Goal: Task Accomplishment & Management: Complete application form

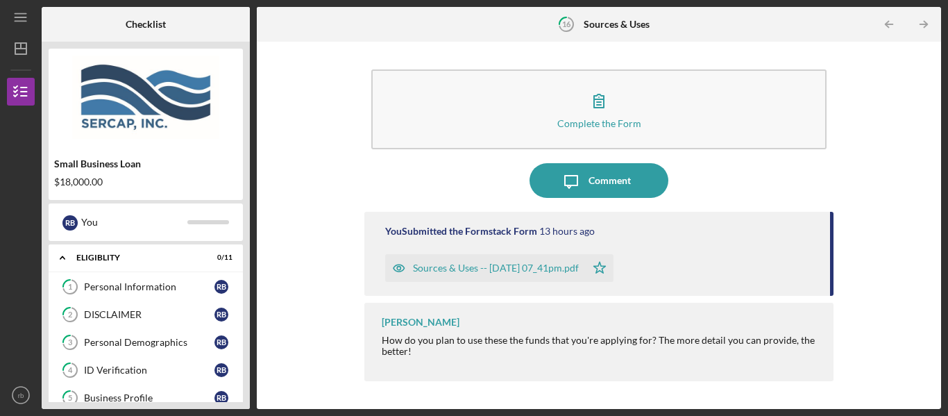
scroll to position [419, 0]
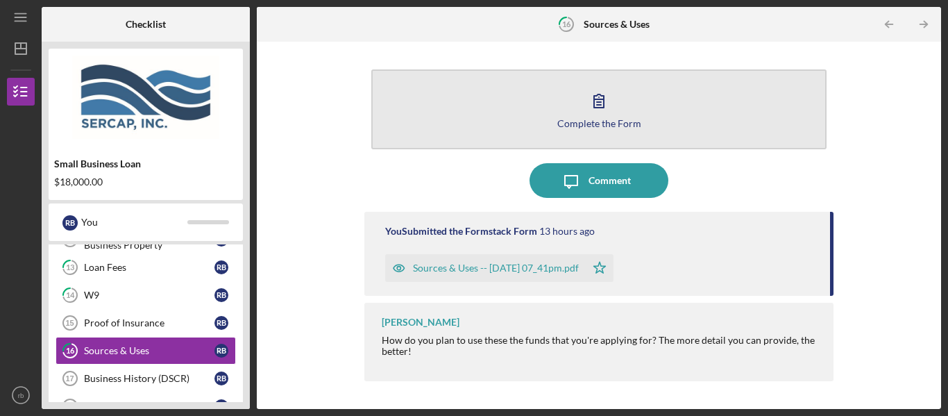
click at [601, 112] on icon "button" at bounding box center [599, 100] width 35 height 35
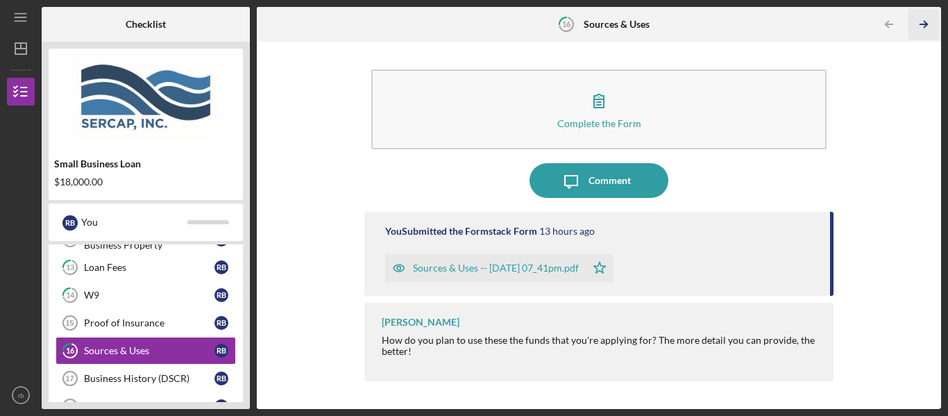
click at [919, 23] on icon "Icon/Table Pagination Arrow" at bounding box center [923, 24] width 31 height 31
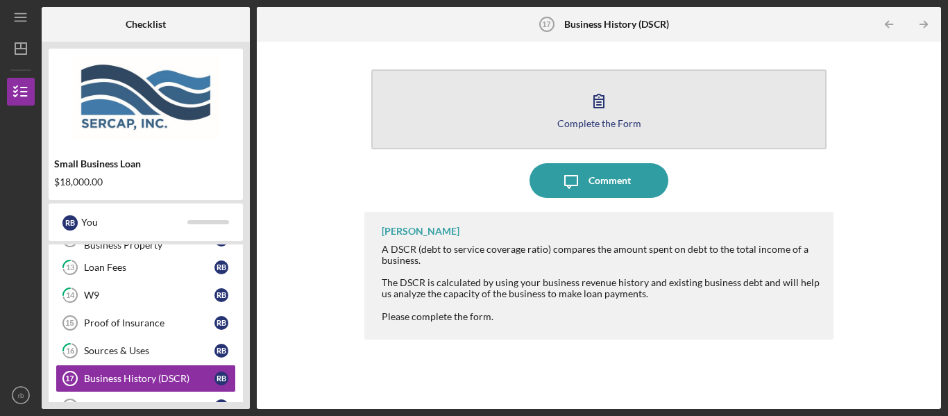
click at [609, 111] on icon "button" at bounding box center [599, 100] width 35 height 35
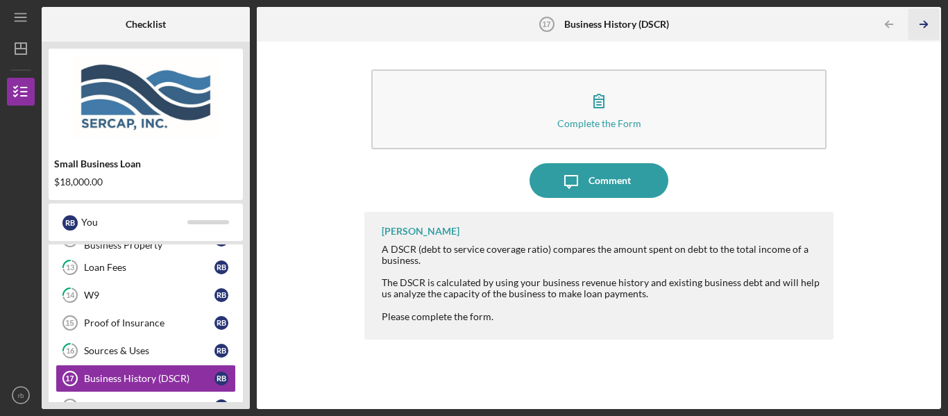
click at [921, 24] on line "button" at bounding box center [923, 24] width 7 height 0
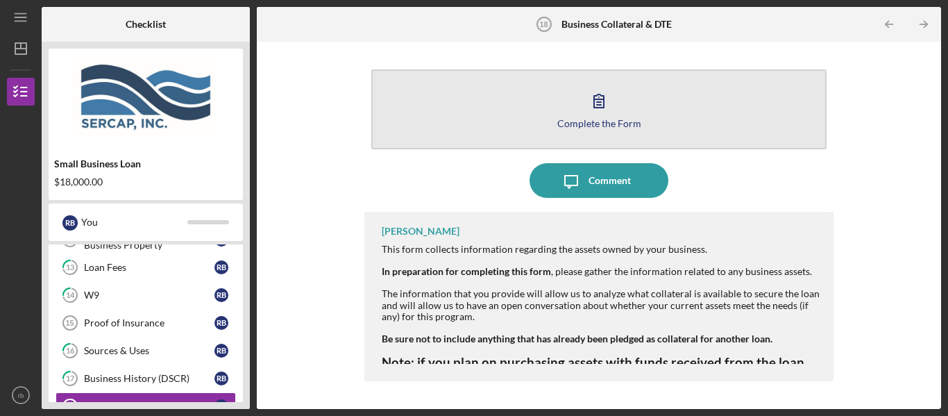
click at [600, 93] on icon "button" at bounding box center [599, 100] width 35 height 35
